Goal: Find specific page/section: Find specific page/section

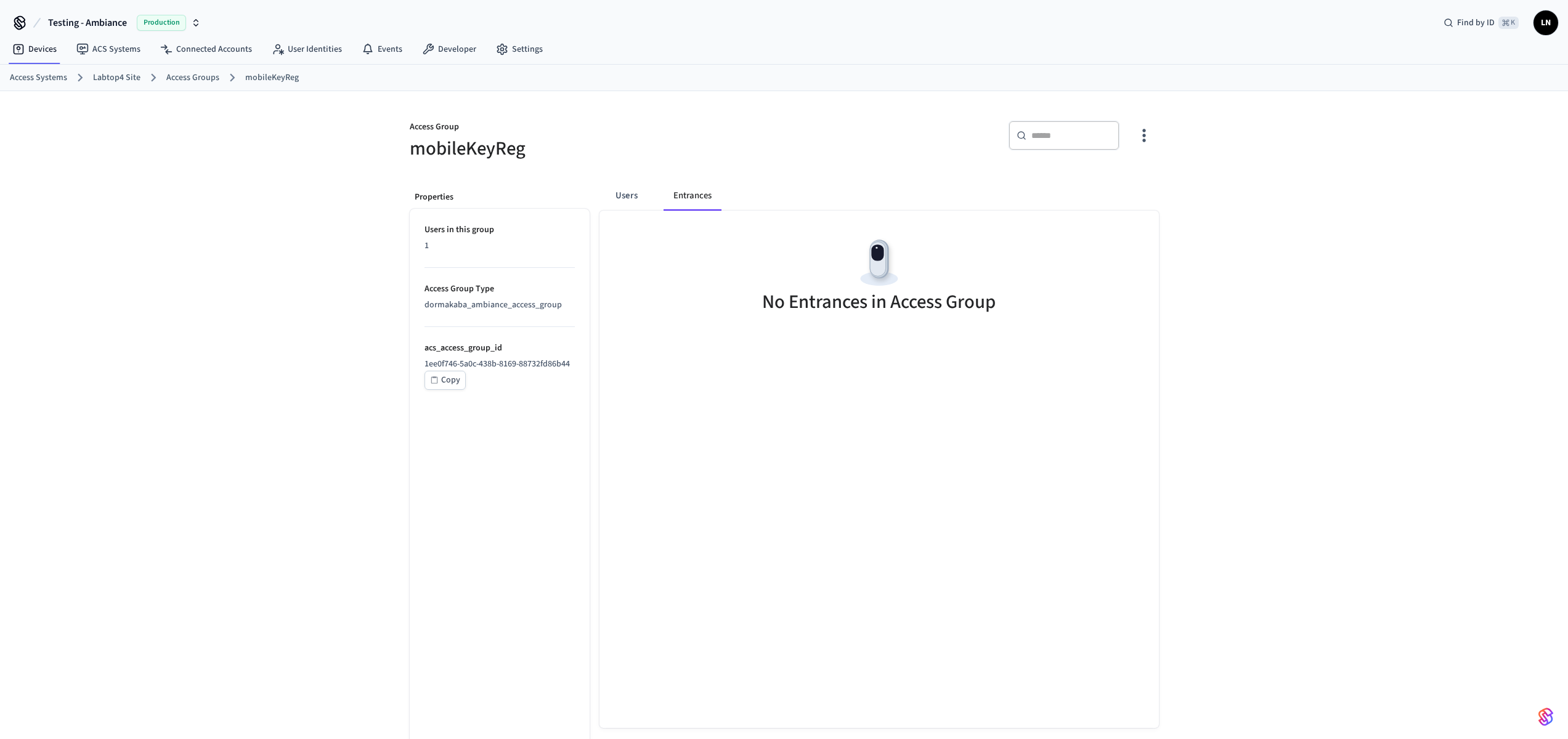
click at [631, 196] on button "Users" at bounding box center [627, 196] width 45 height 29
click at [689, 203] on button "Entrances" at bounding box center [693, 196] width 59 height 29
